Goal: Find contact information: Find contact information

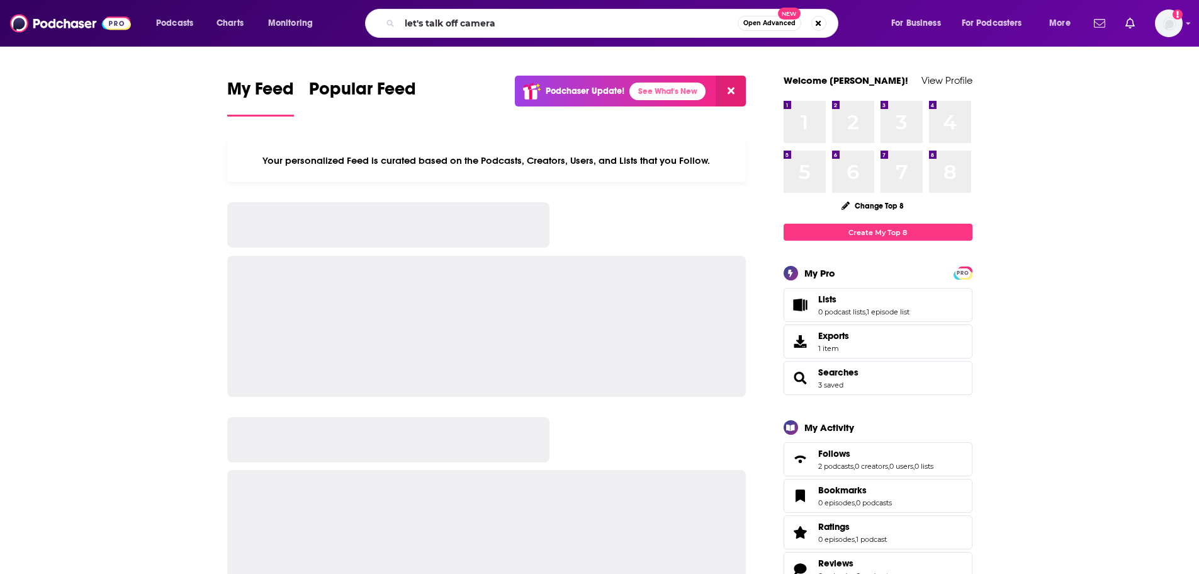
type input "let's talk off camera"
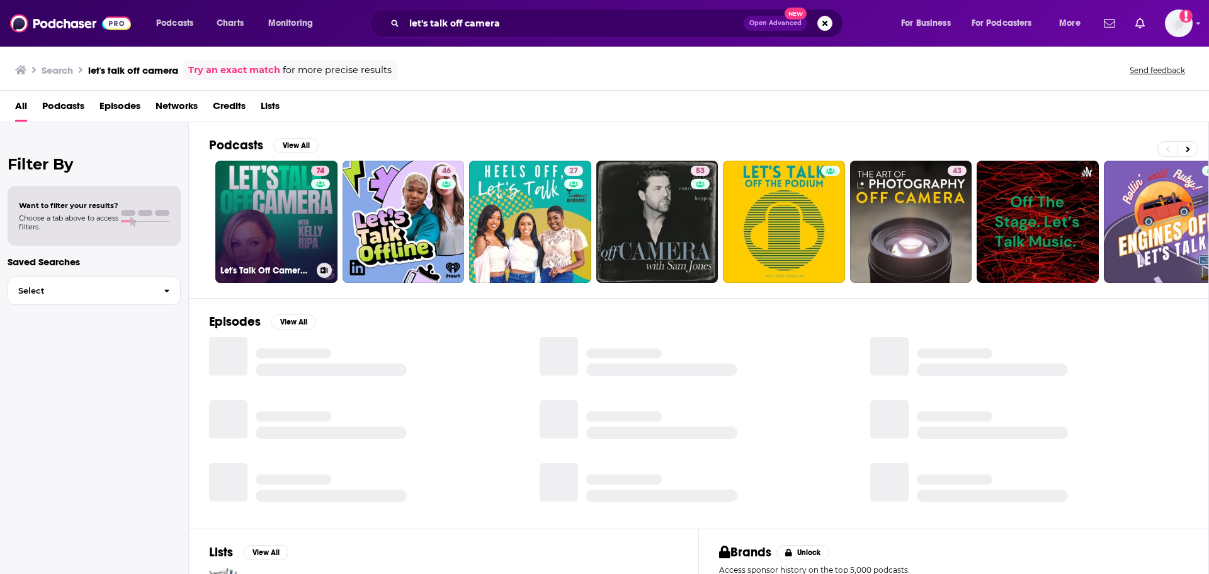
click at [254, 237] on link "74 Let's Talk Off Camera with [PERSON_NAME]" at bounding box center [276, 222] width 122 height 122
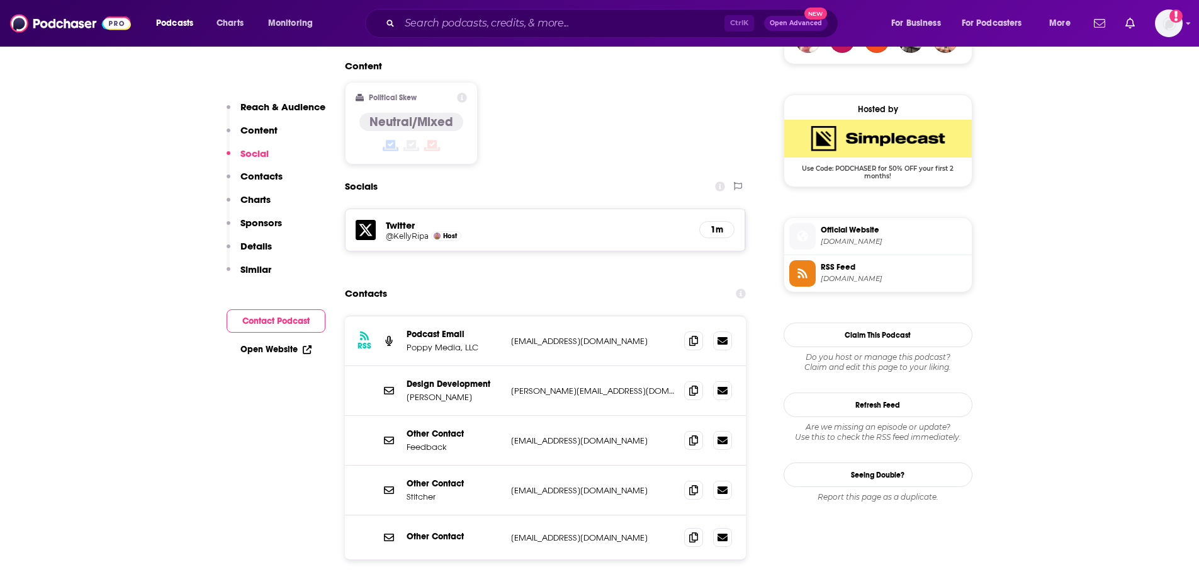
scroll to position [1070, 0]
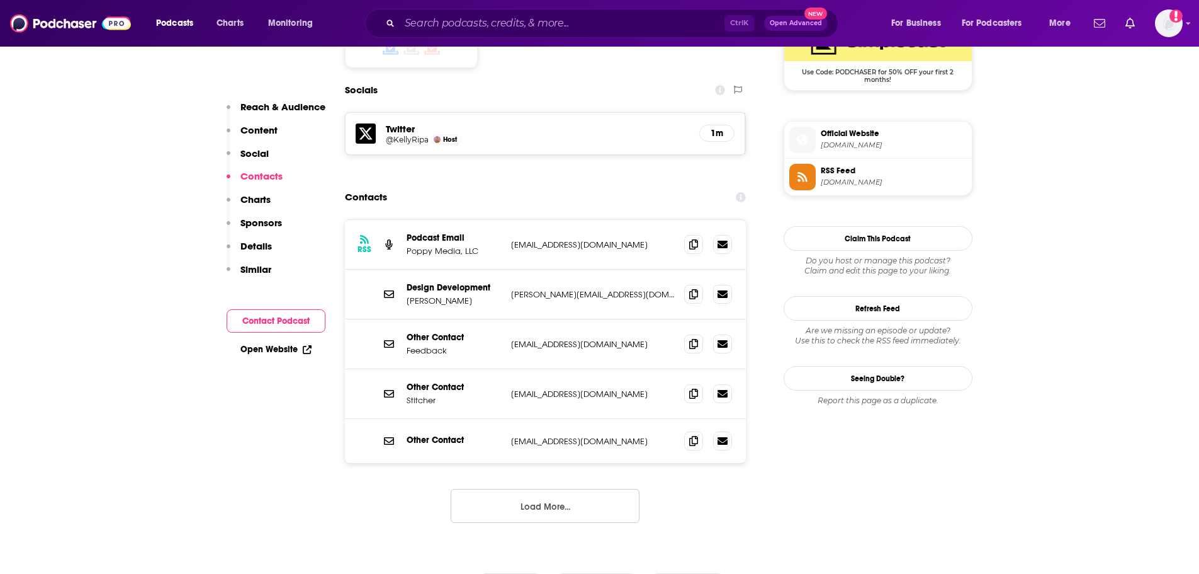
click at [619, 508] on button "Load More..." at bounding box center [545, 506] width 189 height 34
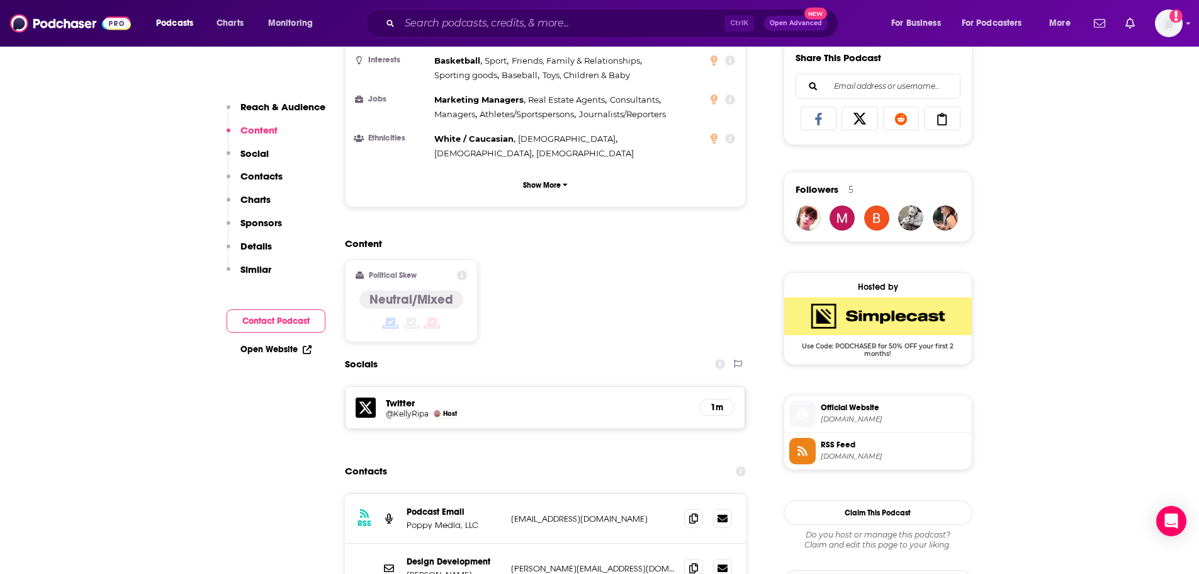
scroll to position [881, 0]
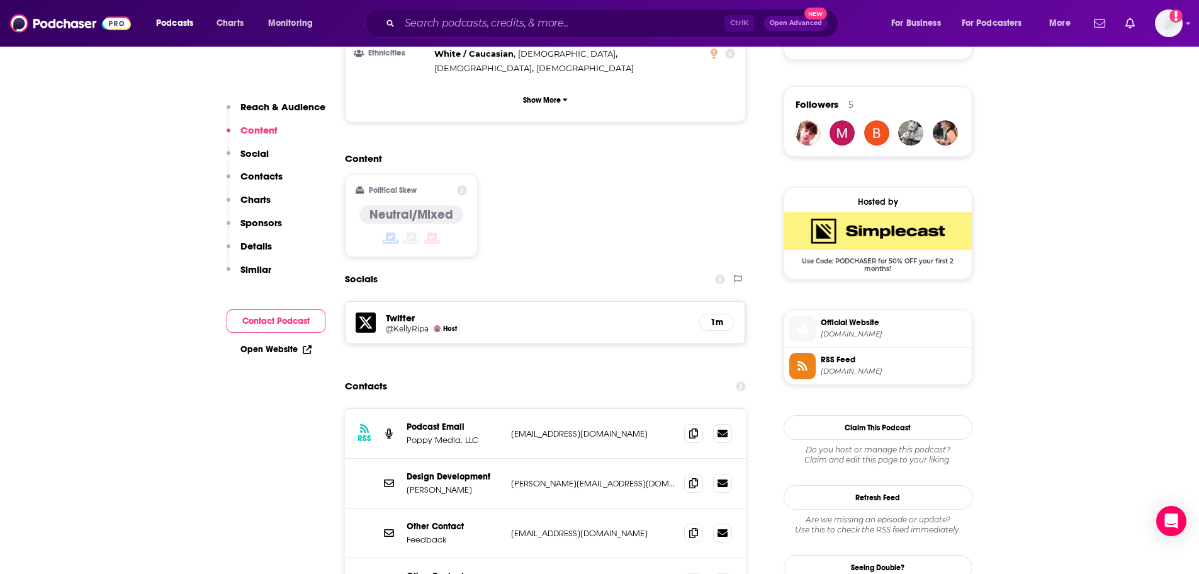
click at [446, 434] on p "Poppy Media, LLC" at bounding box center [454, 439] width 94 height 11
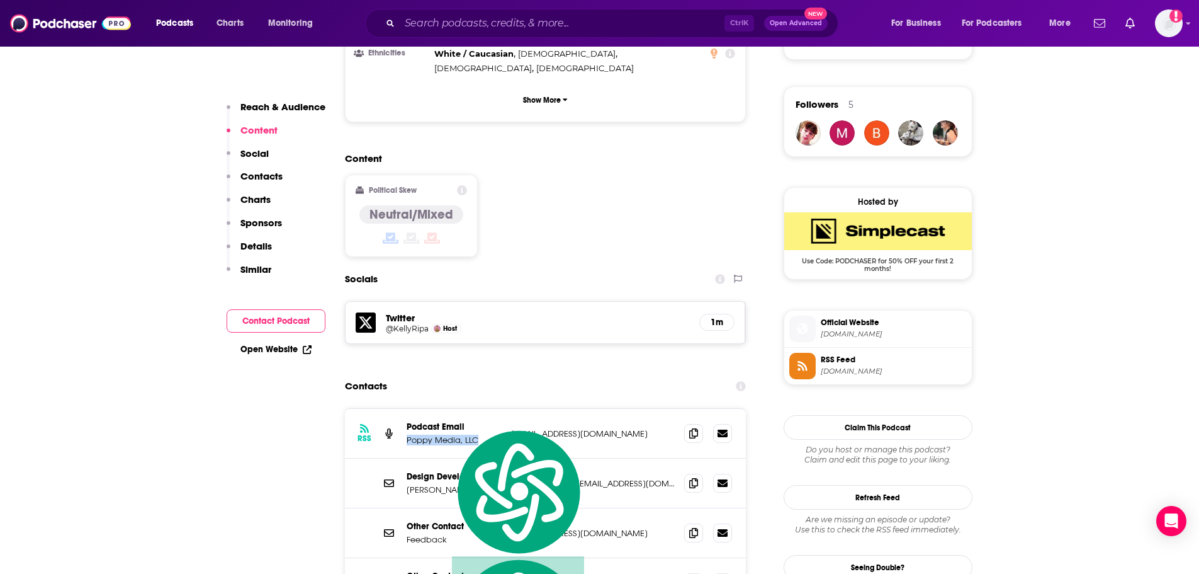
click at [446, 434] on p "Poppy Media, LLC" at bounding box center [454, 439] width 94 height 11
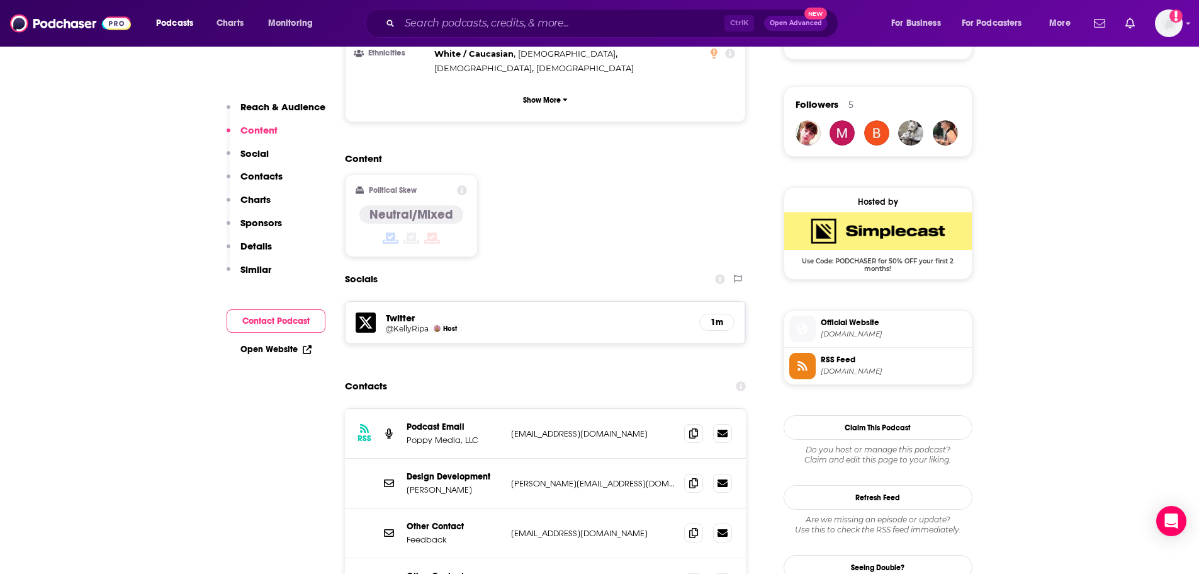
click at [440, 434] on p "Poppy Media, LLC" at bounding box center [454, 439] width 94 height 11
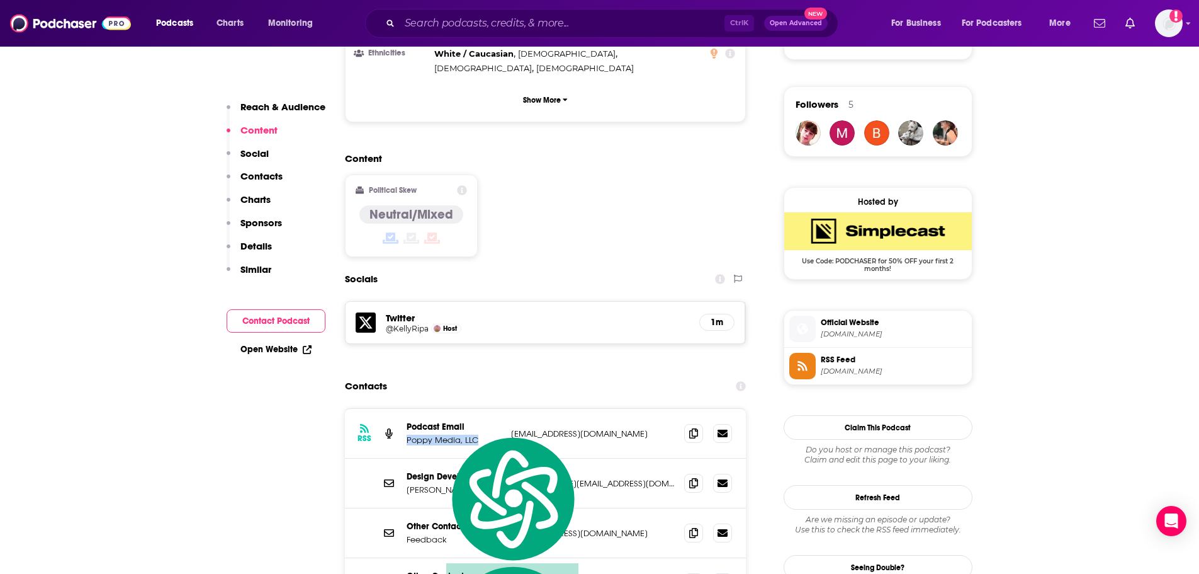
click at [440, 434] on p "Poppy Media, LLC" at bounding box center [454, 439] width 94 height 11
copy p "Poppy Media, LLC"
click at [602, 423] on div "RSS Podcast Email Poppy Media, LLC [EMAIL_ADDRESS][DOMAIN_NAME] [EMAIL_ADDRESS]…" at bounding box center [546, 434] width 402 height 50
click at [599, 428] on p "[EMAIL_ADDRESS][DOMAIN_NAME]" at bounding box center [593, 433] width 164 height 11
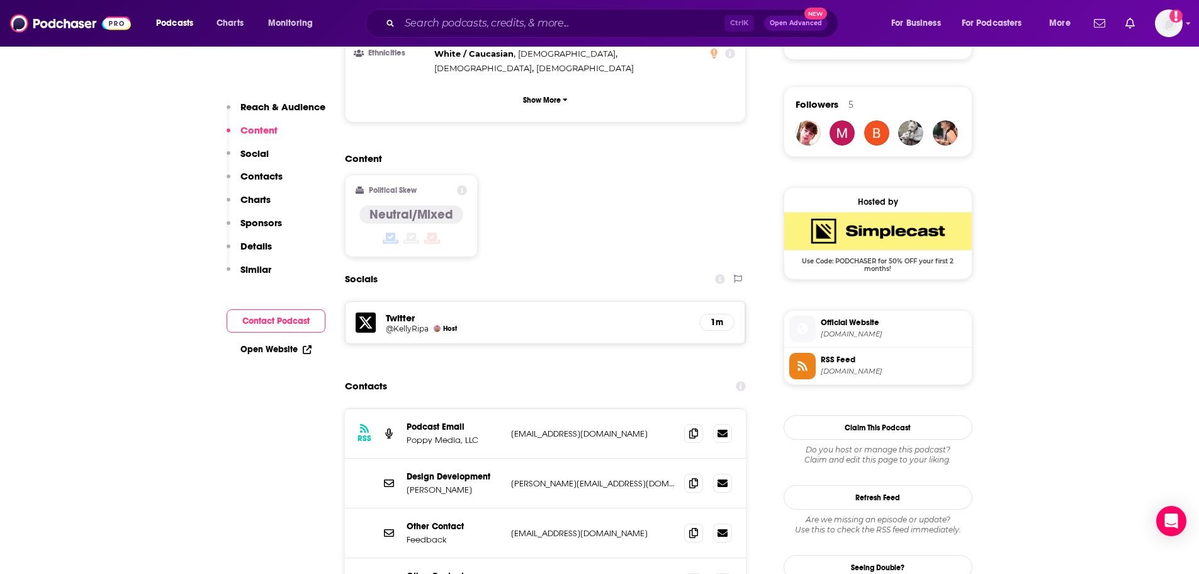
click at [599, 428] on p "[EMAIL_ADDRESS][DOMAIN_NAME]" at bounding box center [593, 433] width 164 height 11
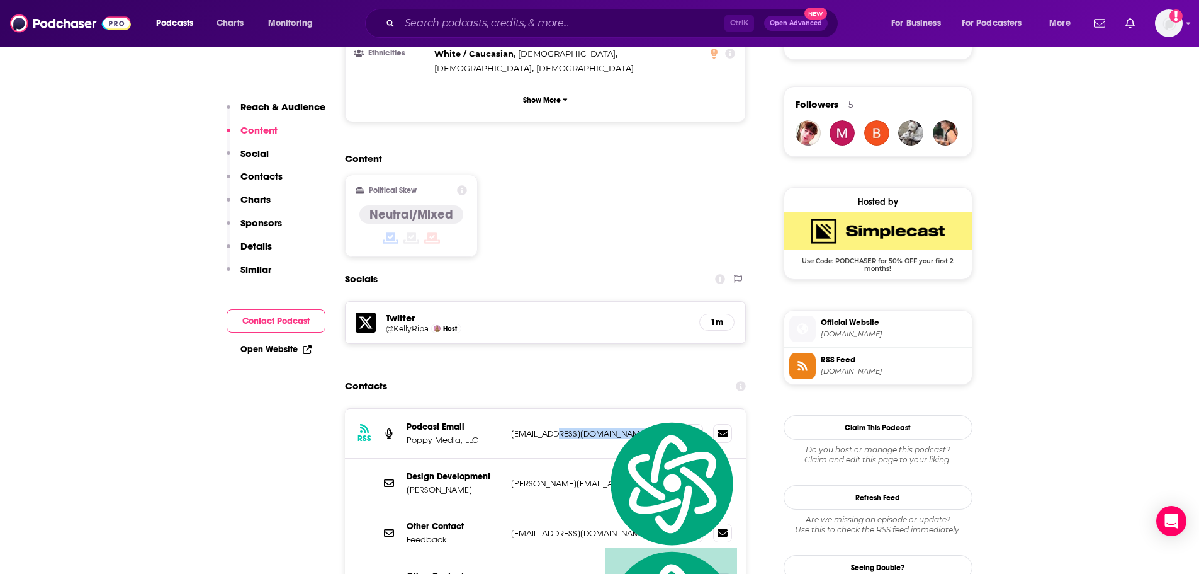
copy p "milojoproductions"
click at [529, 428] on p "[EMAIL_ADDRESS][DOMAIN_NAME]" at bounding box center [593, 433] width 164 height 11
click at [528, 428] on p "[EMAIL_ADDRESS][DOMAIN_NAME]" at bounding box center [593, 433] width 164 height 11
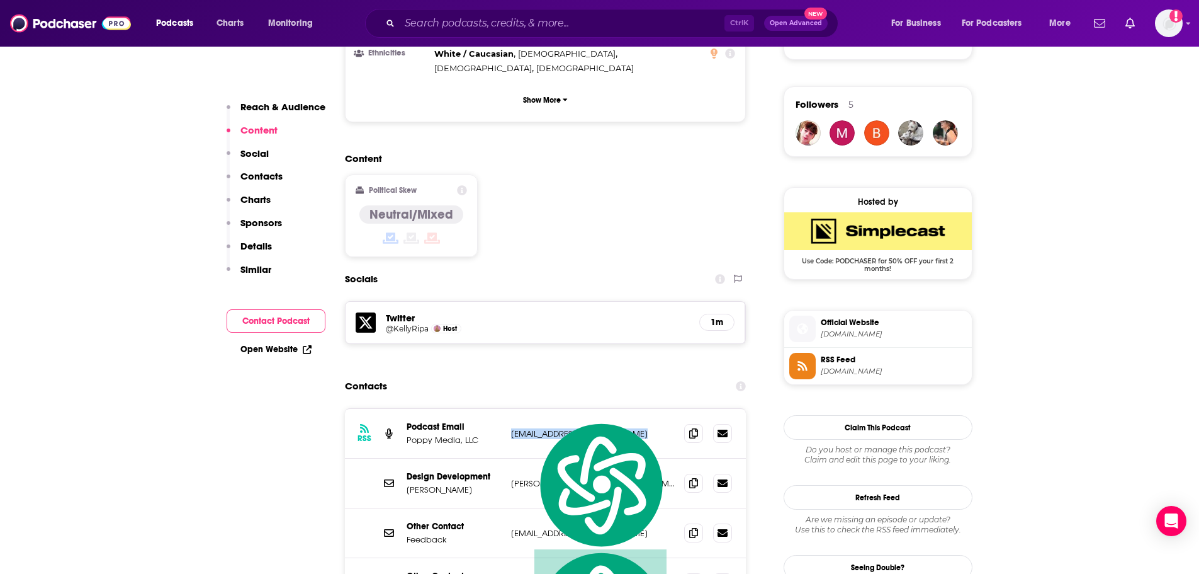
click at [528, 428] on p "[EMAIL_ADDRESS][DOMAIN_NAME]" at bounding box center [593, 433] width 164 height 11
copy div "[EMAIL_ADDRESS][DOMAIN_NAME] [EMAIL_ADDRESS][DOMAIN_NAME]"
drag, startPoint x: 241, startPoint y: 514, endPoint x: 213, endPoint y: 12, distance: 503.2
